Goal: Find specific page/section: Find specific page/section

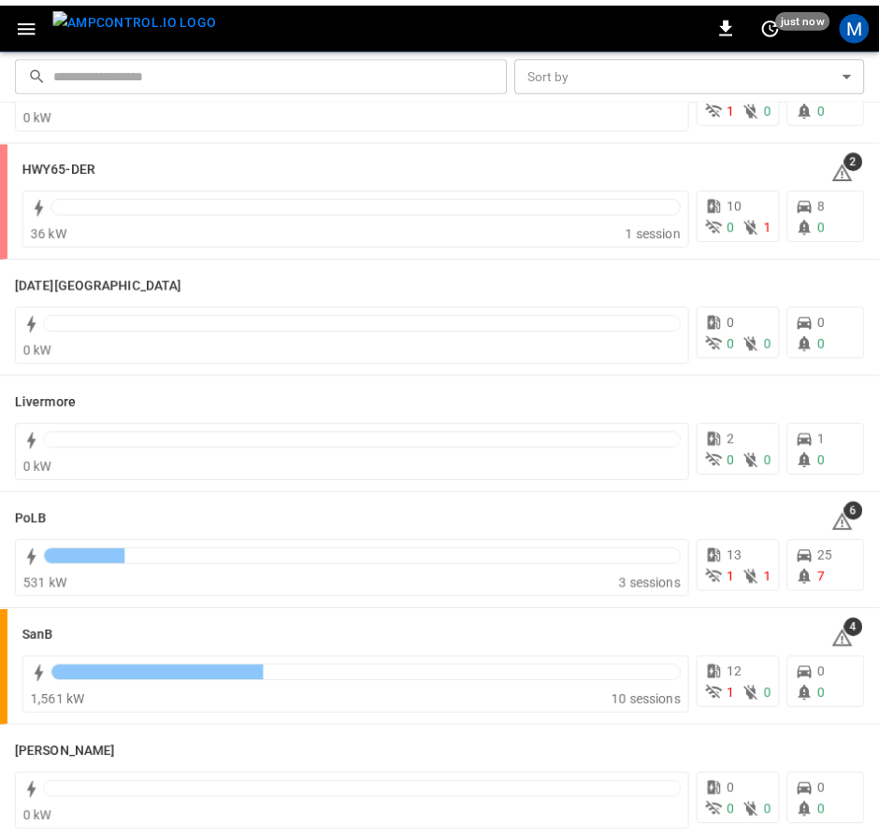
scroll to position [374, 0]
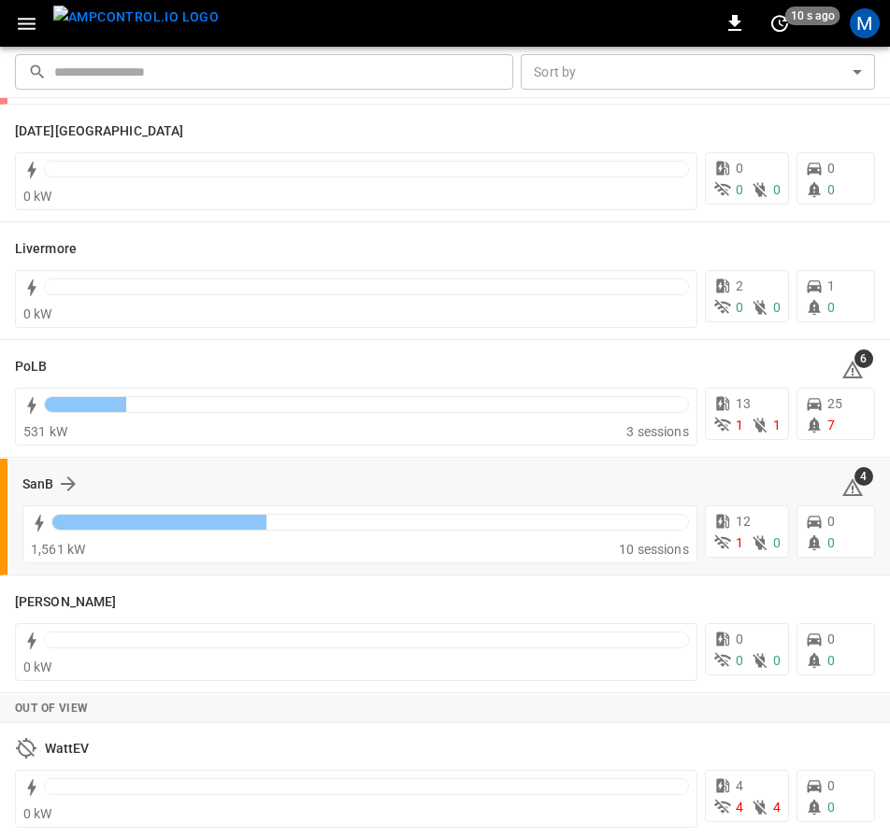
click at [68, 467] on div "SanB 4" at bounding box center [448, 484] width 852 height 36
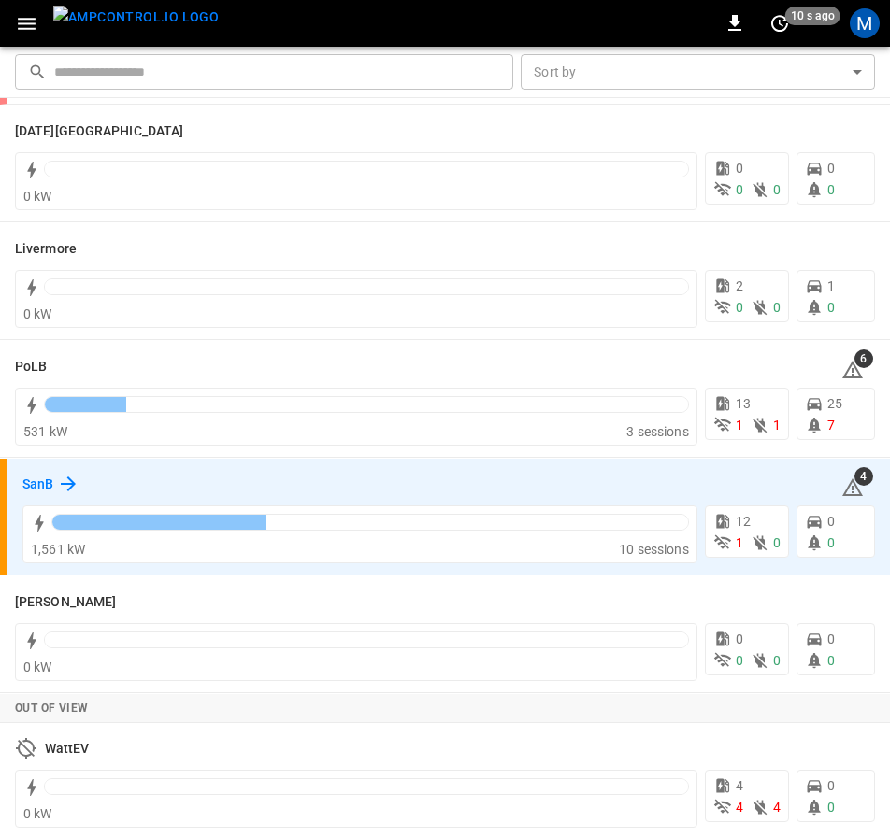
click at [68, 476] on icon at bounding box center [68, 484] width 22 height 22
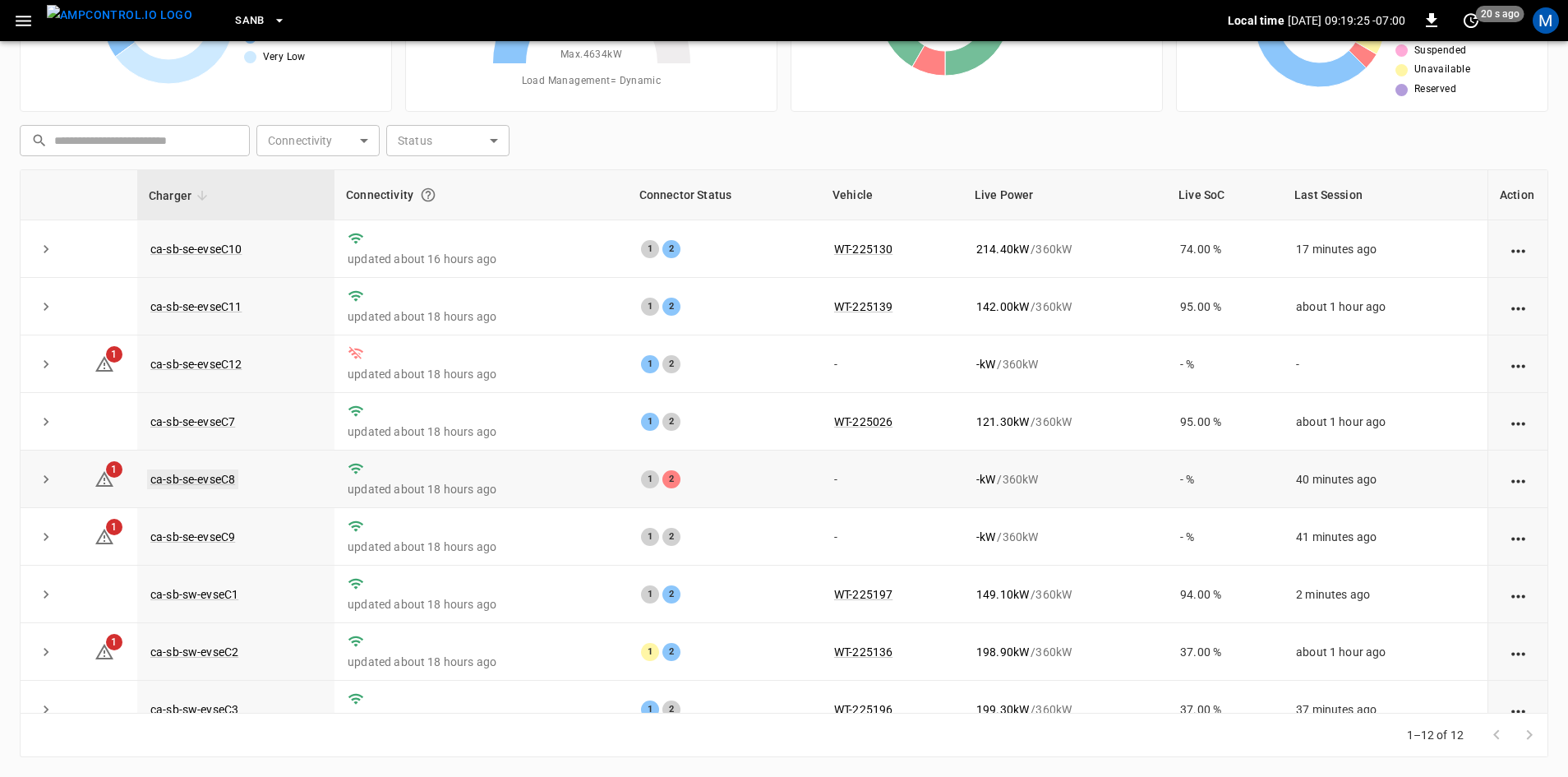
click at [223, 485] on link "ca-sb-se-evseC8" at bounding box center [193, 480] width 91 height 19
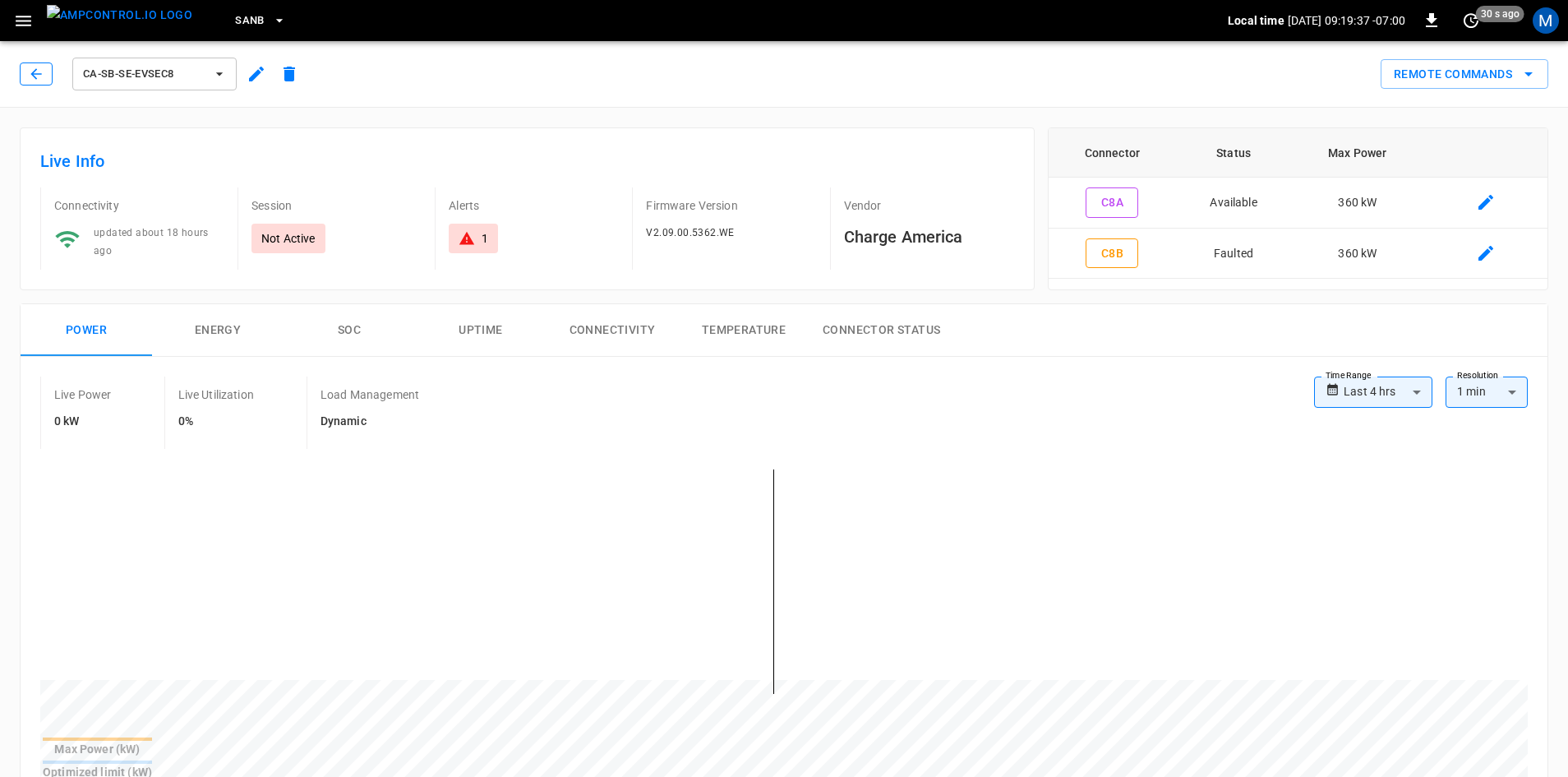
click at [36, 81] on icon "button" at bounding box center [36, 74] width 17 height 17
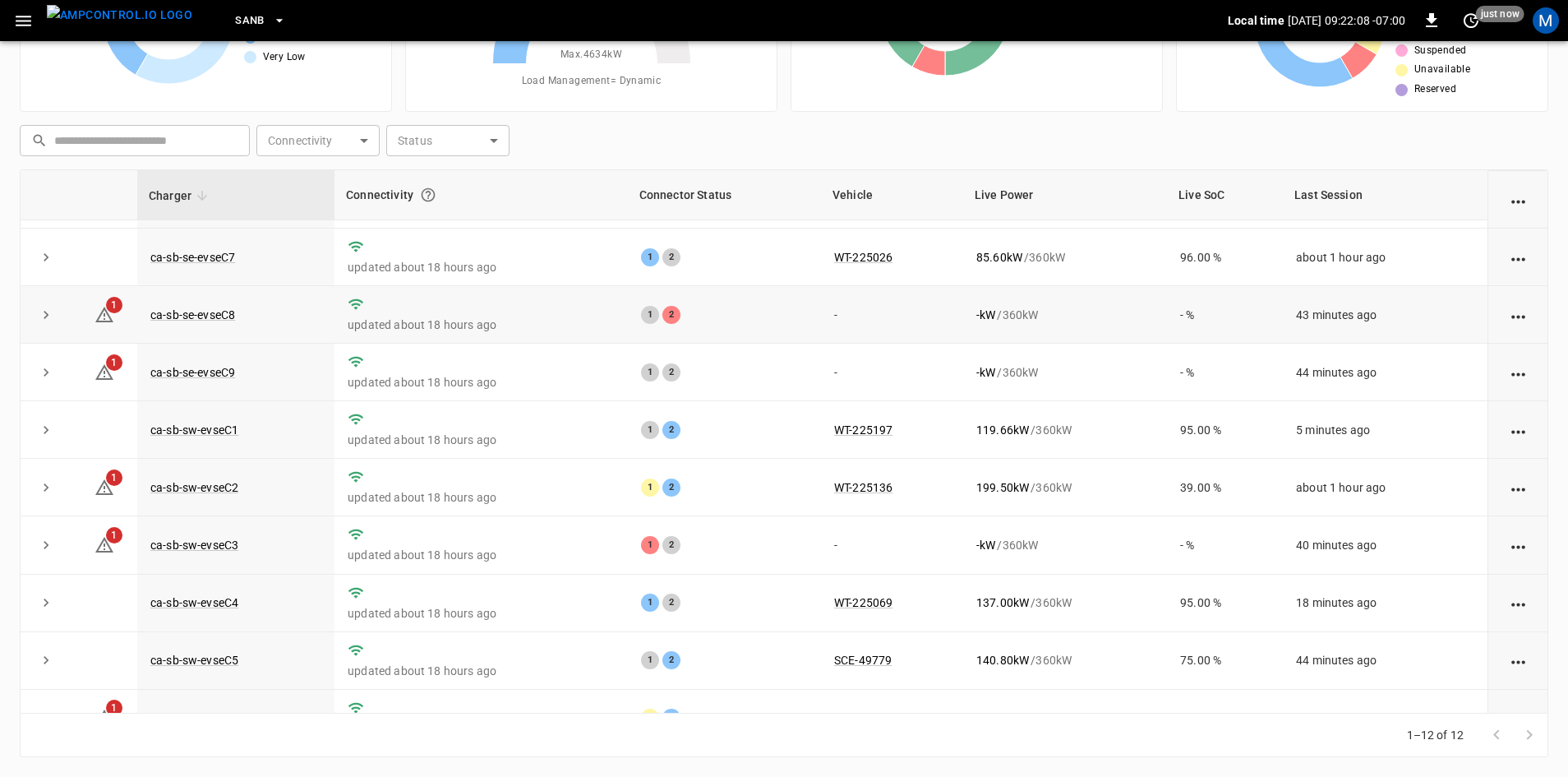
scroll to position [82, 0]
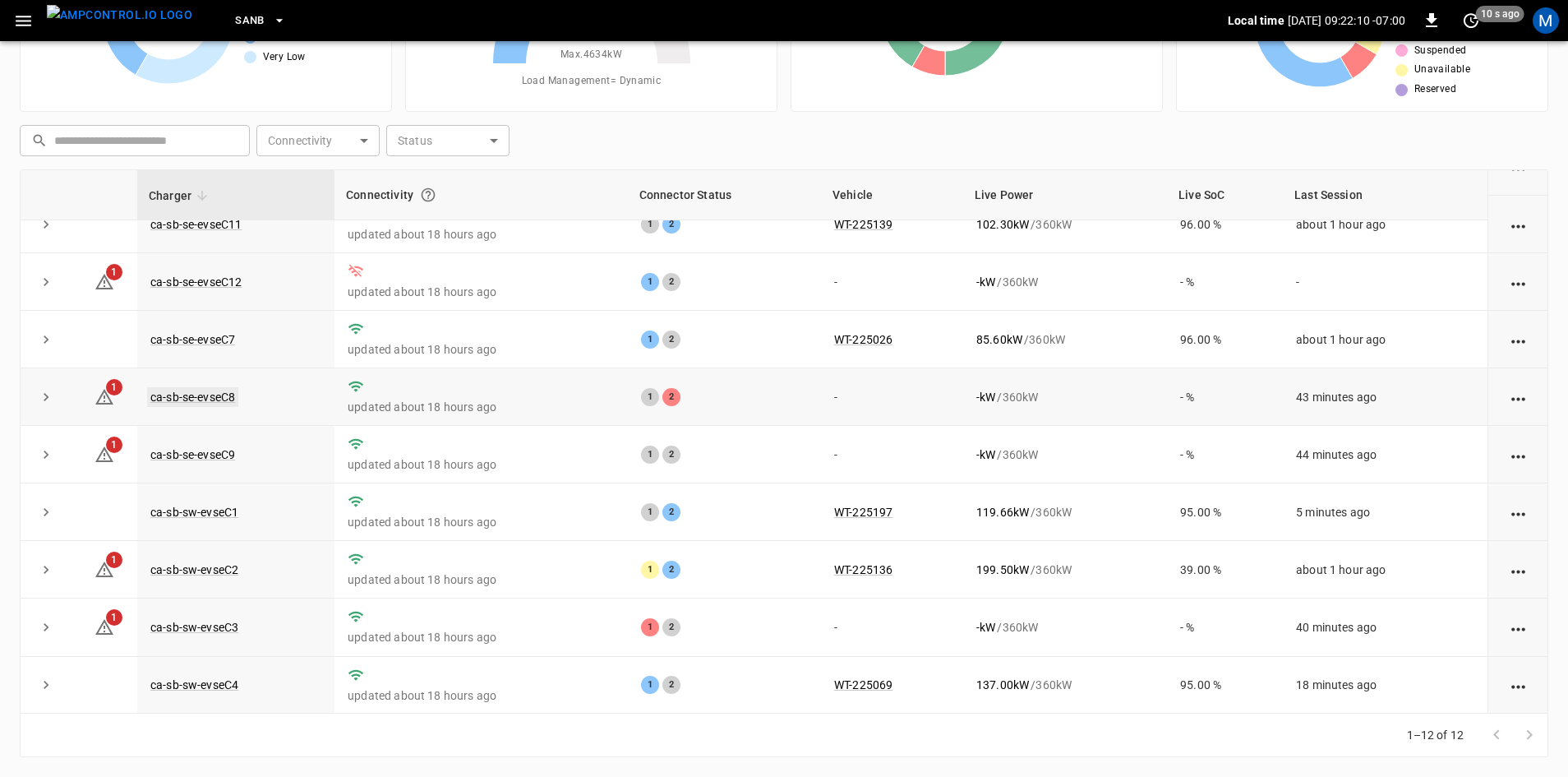
click at [230, 399] on link "ca-sb-se-evseC8" at bounding box center [193, 397] width 91 height 19
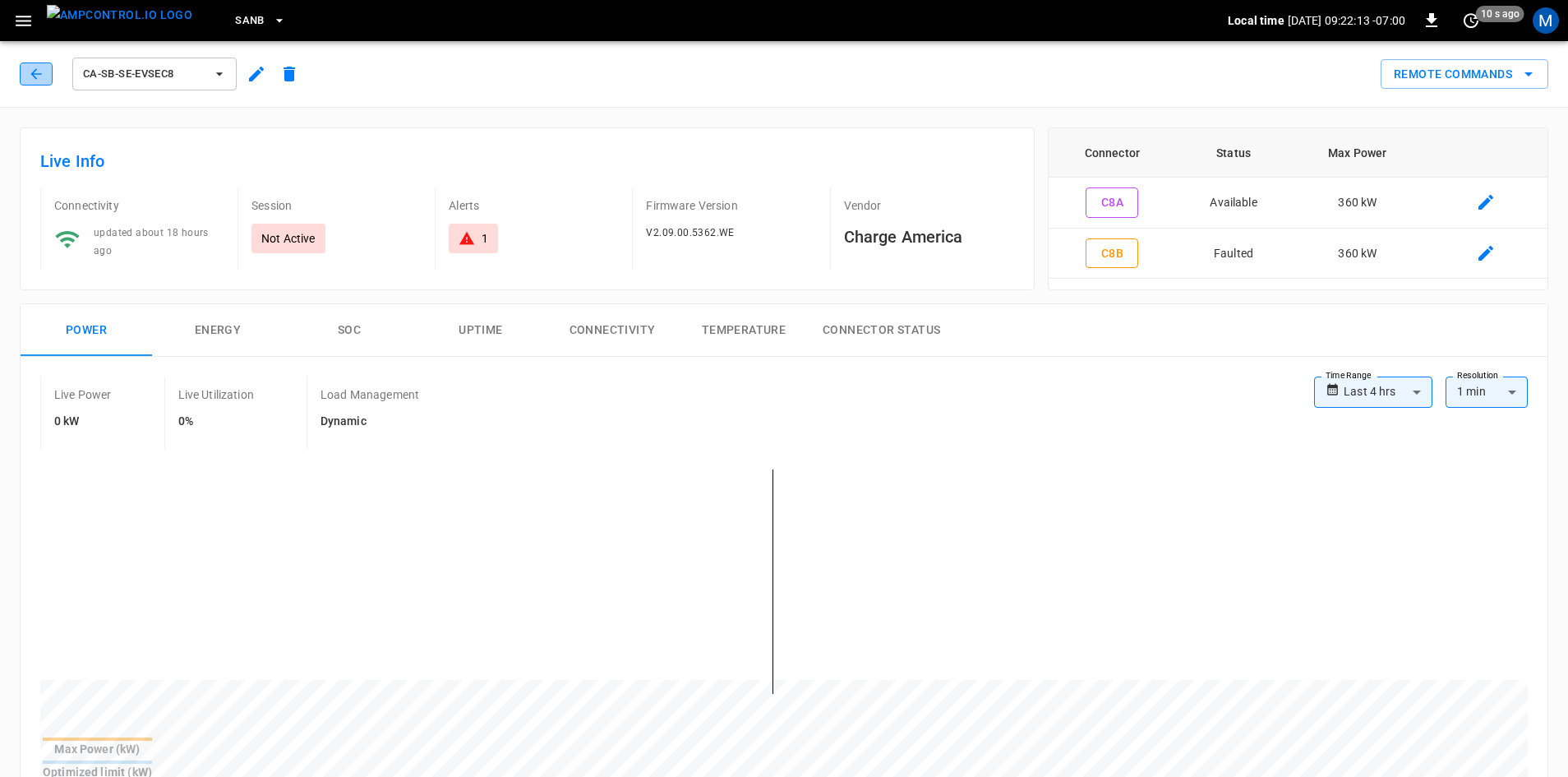
click at [44, 81] on icon "button" at bounding box center [36, 74] width 17 height 17
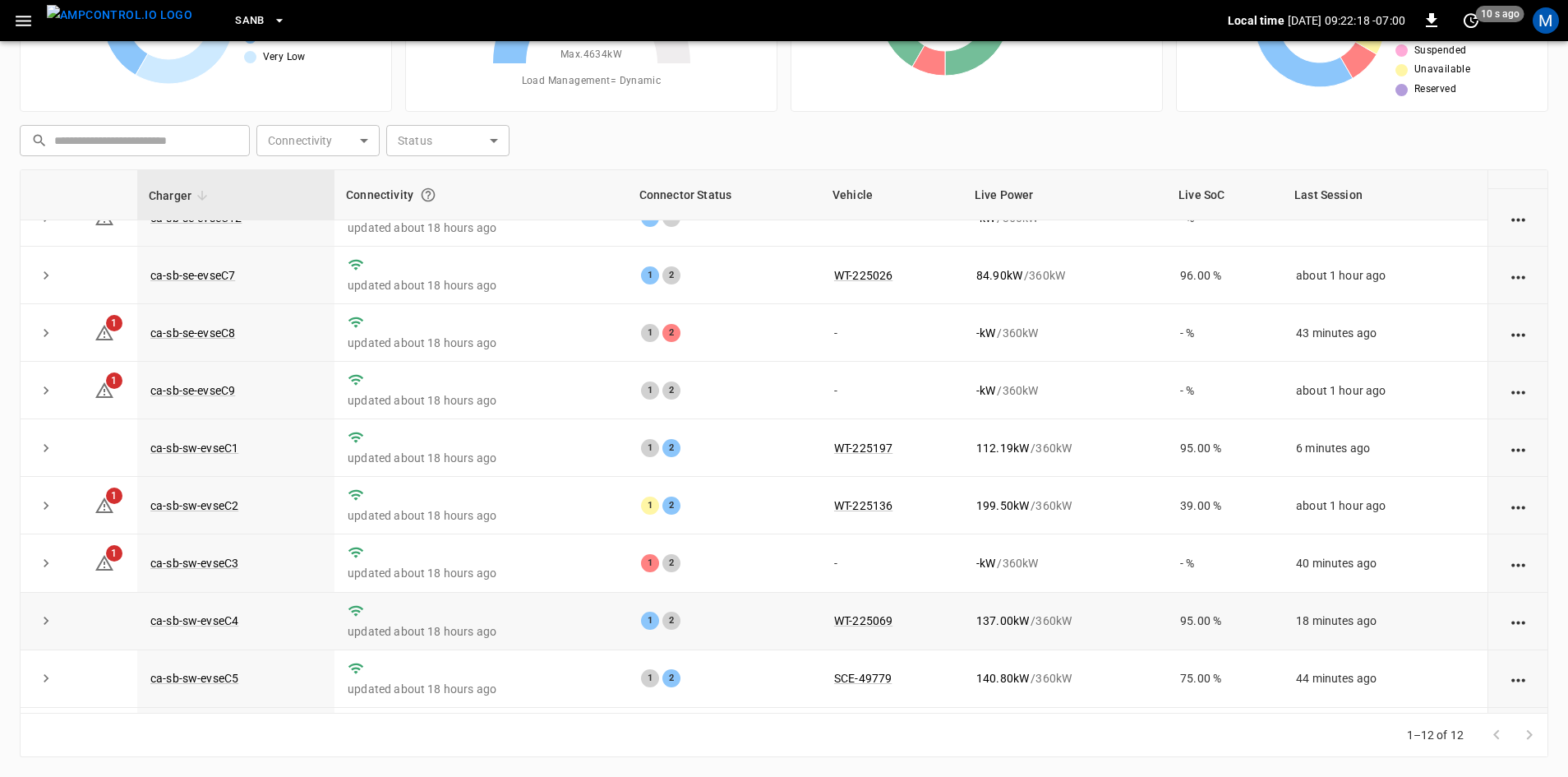
scroll to position [208, 0]
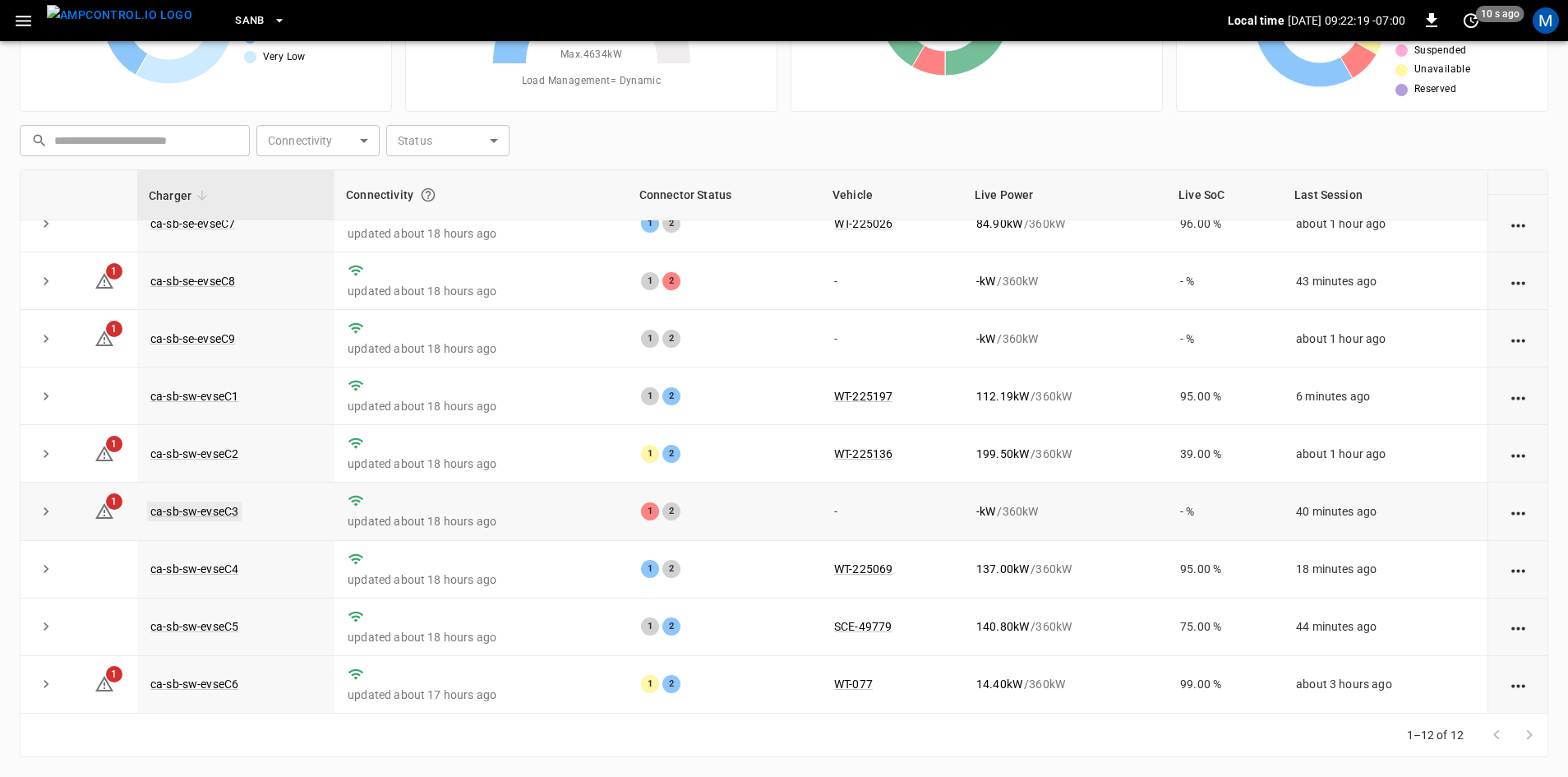
click at [230, 502] on link "ca-sb-sw-evseC3" at bounding box center [193, 511] width 94 height 19
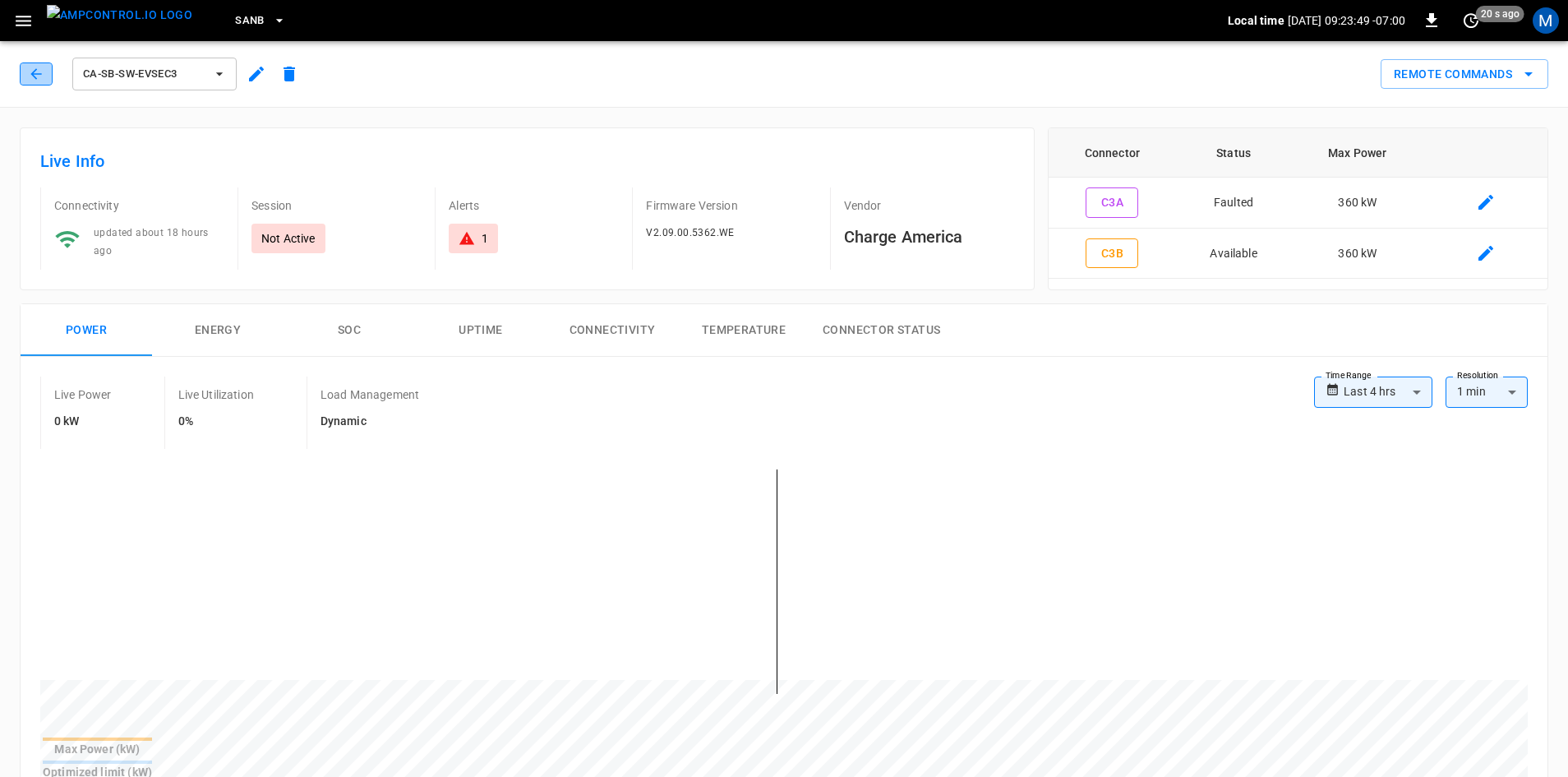
click at [35, 65] on button "button" at bounding box center [35, 74] width 33 height 23
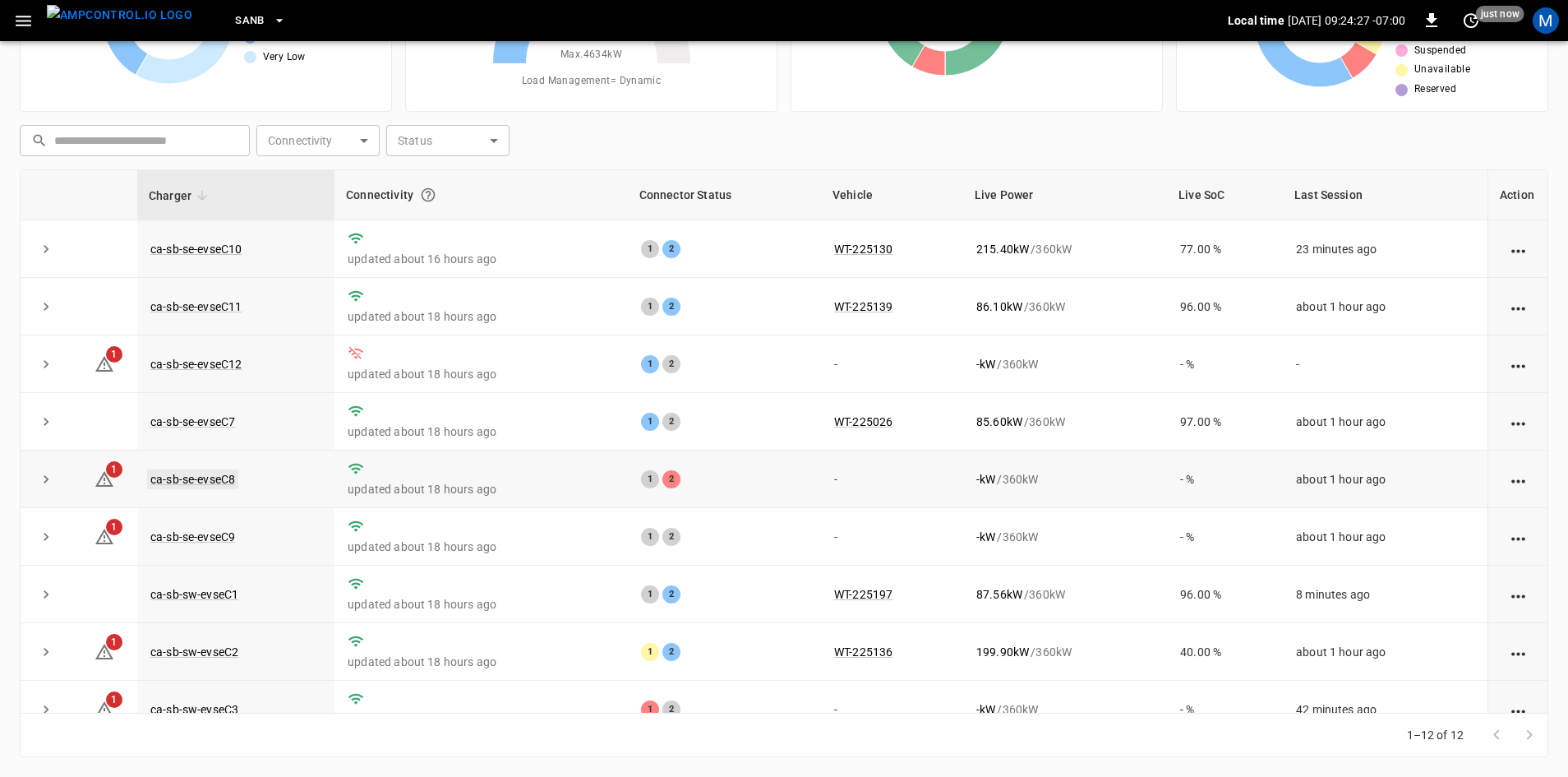
click at [222, 482] on link "ca-sb-se-evseC8" at bounding box center [193, 480] width 91 height 19
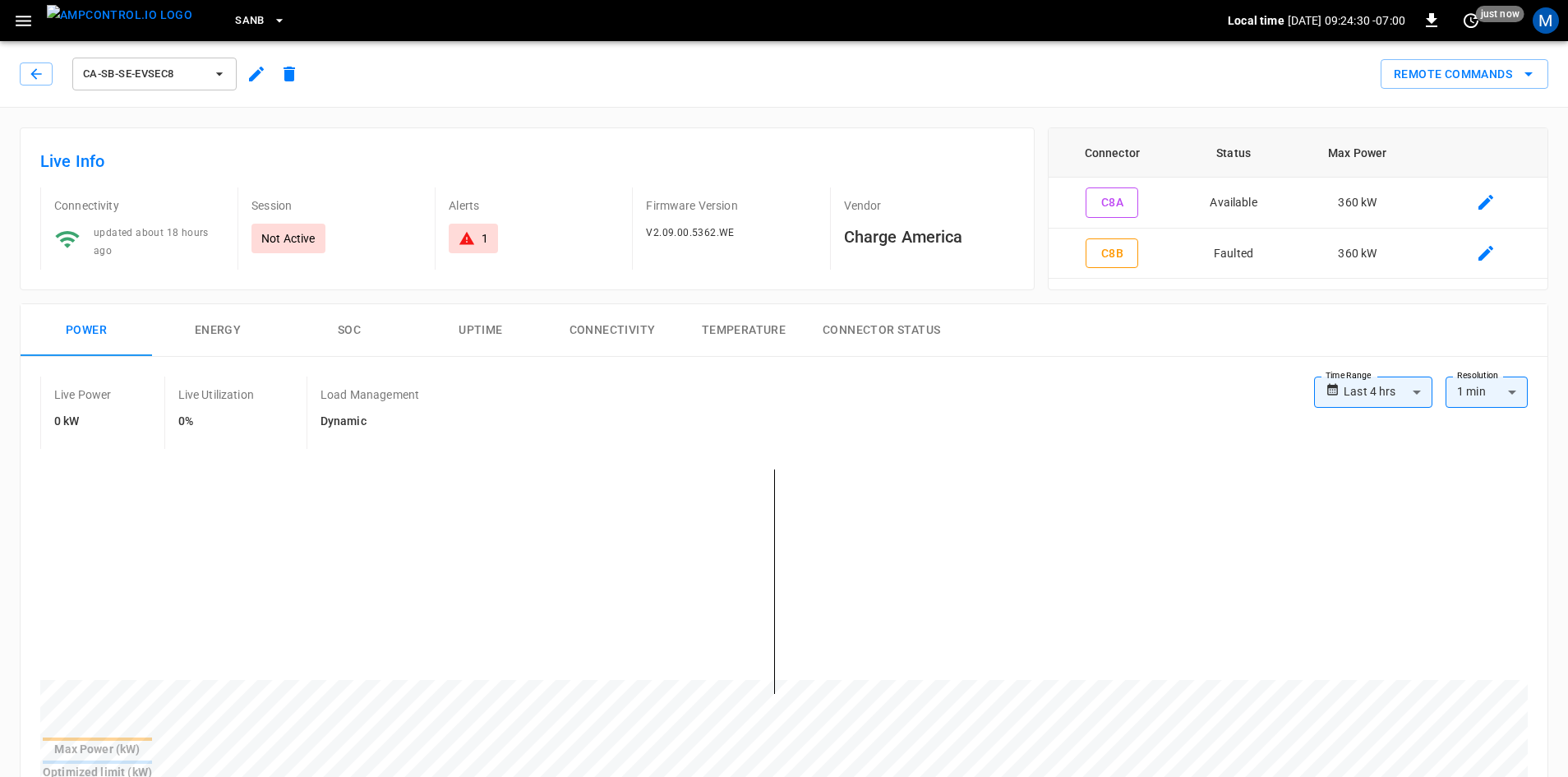
click at [17, 82] on div "ca-sb-se-evseC8" at bounding box center [159, 70] width 293 height 46
click at [24, 73] on button "button" at bounding box center [35, 74] width 33 height 23
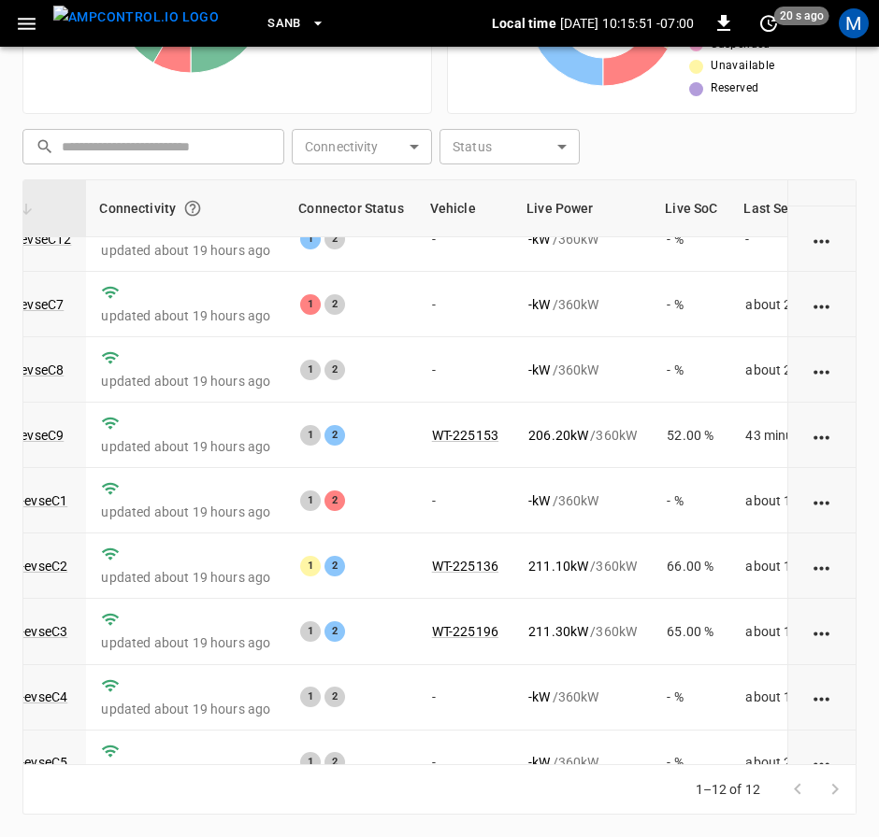
scroll to position [280, 204]
